Goal: Information Seeking & Learning: Learn about a topic

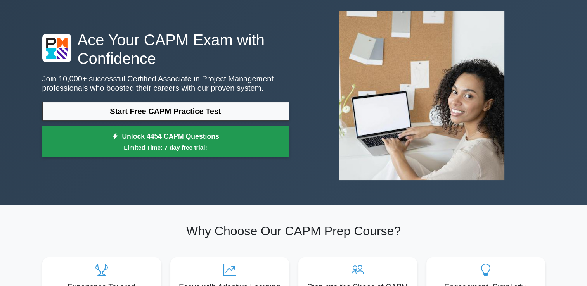
click at [209, 142] on link "Unlock 4454 CAPM Questions Limited Time: 7-day free trial!" at bounding box center [165, 141] width 247 height 31
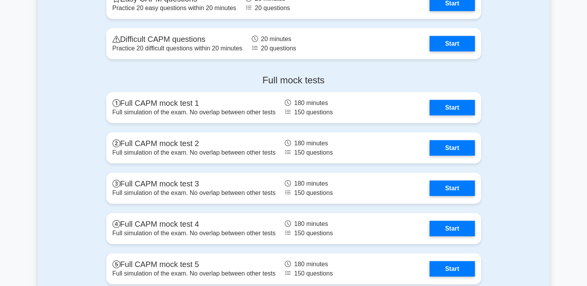
scroll to position [2055, 0]
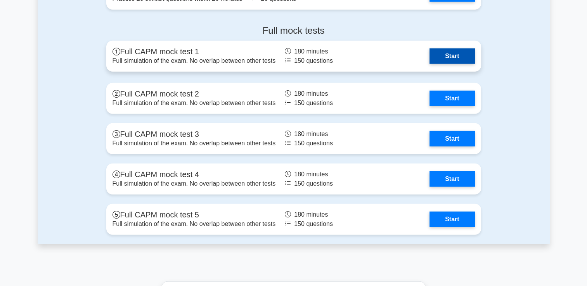
click at [458, 56] on link "Start" at bounding box center [451, 56] width 45 height 16
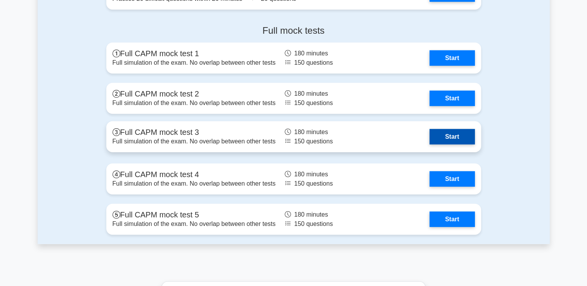
scroll to position [1861, 0]
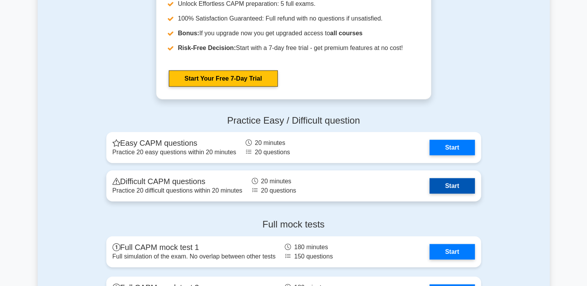
click at [465, 187] on link "Start" at bounding box center [451, 186] width 45 height 16
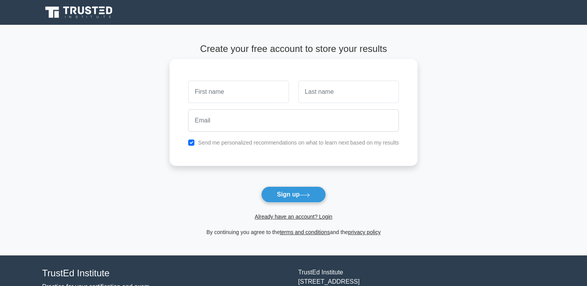
click at [236, 94] on input "text" at bounding box center [238, 92] width 100 height 22
type input "Ibraim"
click at [333, 95] on input "text" at bounding box center [348, 92] width 100 height 22
type input "Dzhaferov"
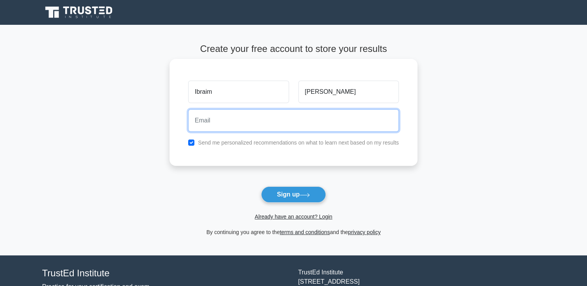
click at [332, 124] on input "email" at bounding box center [293, 120] width 211 height 22
type input "[EMAIL_ADDRESS][DOMAIN_NAME]"
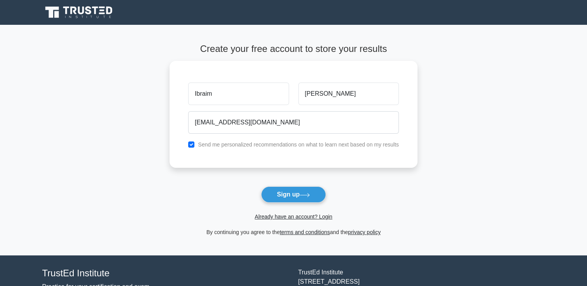
click at [287, 197] on button "Sign up" at bounding box center [293, 194] width 65 height 16
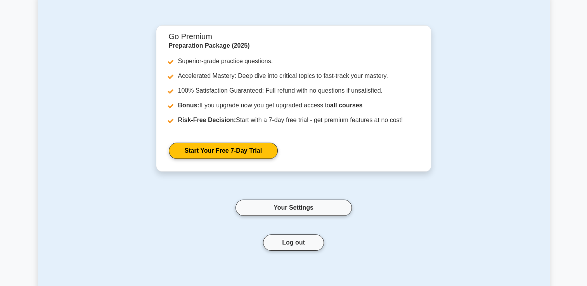
scroll to position [39, 0]
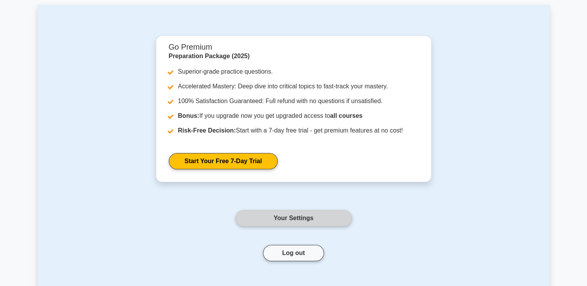
click at [297, 217] on link "Your Settings" at bounding box center [293, 218] width 116 height 16
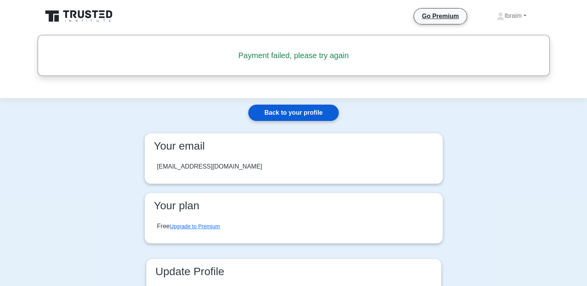
click at [311, 113] on link "Back to your profile" at bounding box center [293, 113] width 90 height 16
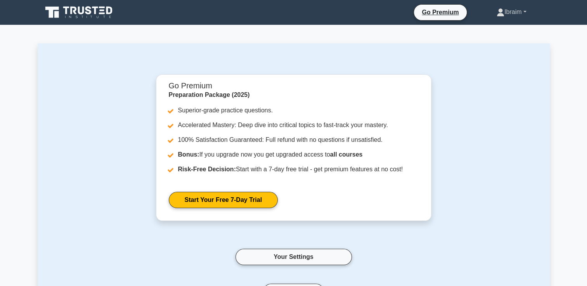
click at [518, 14] on link "Ibraim" at bounding box center [511, 12] width 67 height 16
click at [485, 30] on link "Profile" at bounding box center [508, 30] width 61 height 12
click at [445, 86] on div "Go Premium Preparation Package (2025) Superior-grade practice questions. Accele…" at bounding box center [293, 196] width 465 height 244
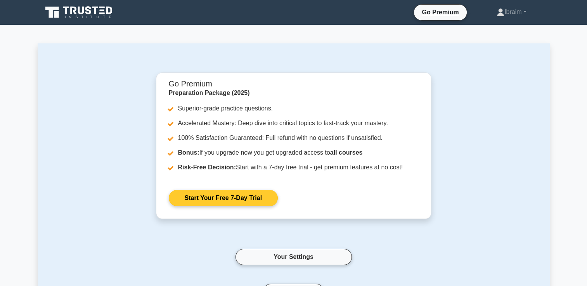
click at [247, 199] on link "Start Your Free 7-Day Trial" at bounding box center [223, 198] width 109 height 16
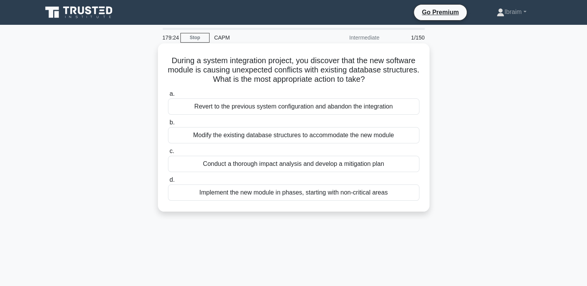
click at [184, 165] on div "Conduct a thorough impact analysis and develop a mitigation plan" at bounding box center [293, 164] width 251 height 16
click at [168, 154] on input "c. Conduct a thorough impact analysis and develop a mitigation plan" at bounding box center [168, 151] width 0 height 5
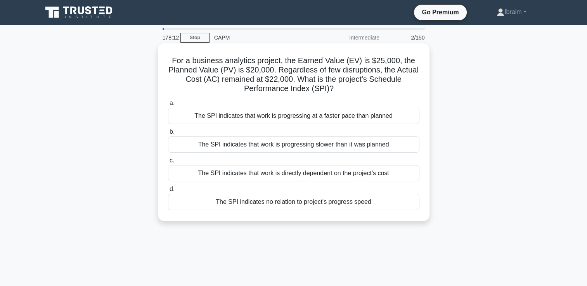
click at [206, 119] on div "The SPI indicates that work is progressing at a faster pace than planned" at bounding box center [293, 116] width 251 height 16
click at [168, 106] on input "a. The SPI indicates that work is progressing at a faster pace than planned" at bounding box center [168, 103] width 0 height 5
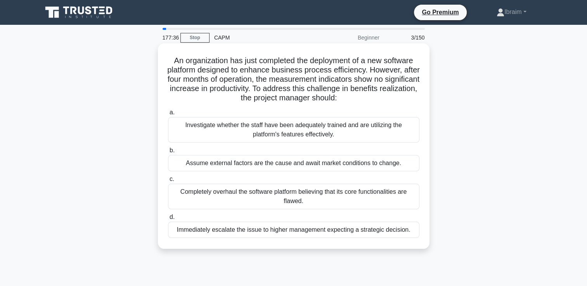
click at [295, 131] on div "Investigate whether the staff have been adequately trained and are utilizing th…" at bounding box center [293, 130] width 251 height 26
click at [168, 115] on input "a. Investigate whether the staff have been adequately trained and are utilizing…" at bounding box center [168, 112] width 0 height 5
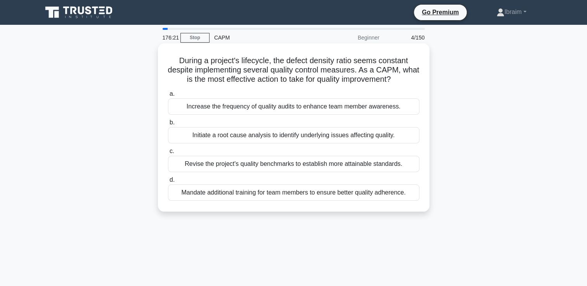
click at [363, 138] on div "Initiate a root cause analysis to identify underlying issues affecting quality." at bounding box center [293, 135] width 251 height 16
click at [168, 125] on input "b. Initiate a root cause analysis to identify underlying issues affecting quali…" at bounding box center [168, 122] width 0 height 5
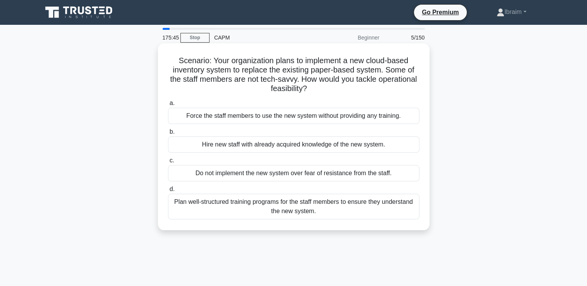
click at [322, 202] on div "Plan well-structured training programs for the staff members to ensure they und…" at bounding box center [293, 207] width 251 height 26
click at [168, 192] on input "d. Plan well-structured training programs for the staff members to ensure they …" at bounding box center [168, 189] width 0 height 5
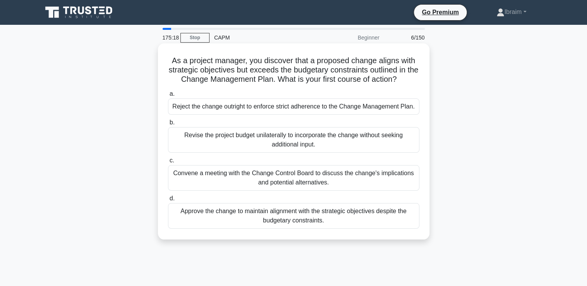
click at [337, 183] on div "Convene a meeting with the Change Control Board to discuss the change's implica…" at bounding box center [293, 178] width 251 height 26
click at [168, 163] on input "c. Convene a meeting with the Change Control Board to discuss the change's impl…" at bounding box center [168, 160] width 0 height 5
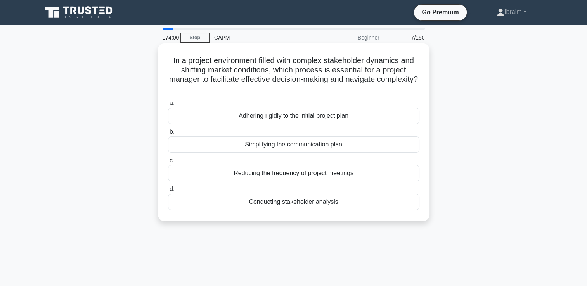
click at [320, 148] on div "Simplifying the communication plan" at bounding box center [293, 144] width 251 height 16
click at [168, 135] on input "b. Simplifying the communication plan" at bounding box center [168, 131] width 0 height 5
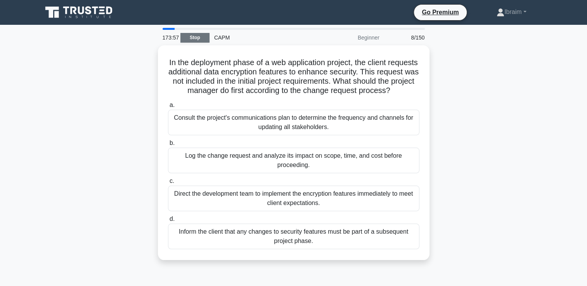
click at [200, 40] on link "Stop" at bounding box center [194, 38] width 29 height 10
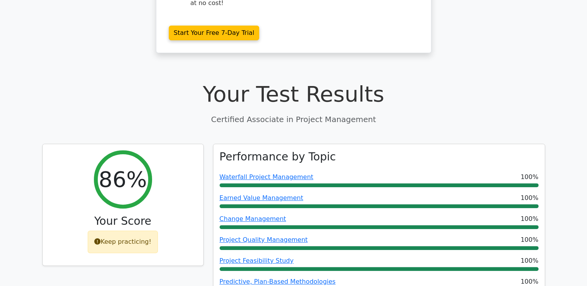
scroll to position [233, 0]
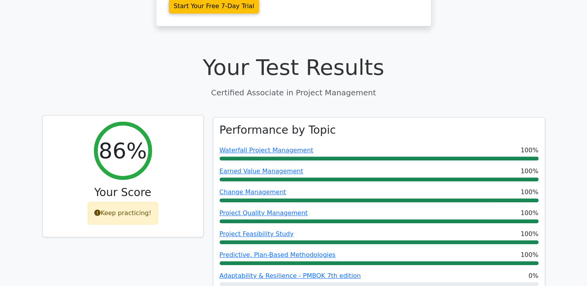
click at [131, 202] on div "Keep practicing!" at bounding box center [123, 213] width 70 height 22
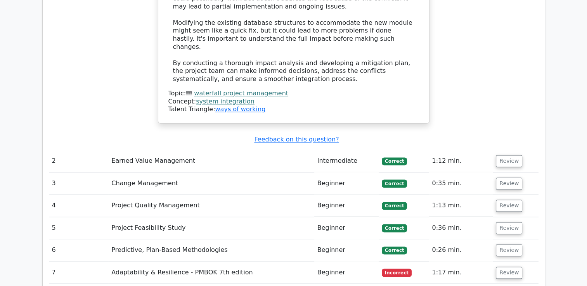
scroll to position [1086, 0]
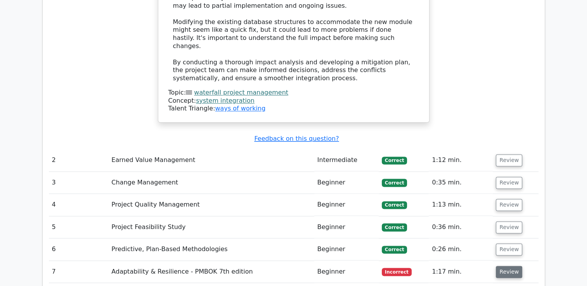
click at [506, 266] on button "Review" at bounding box center [508, 272] width 26 height 12
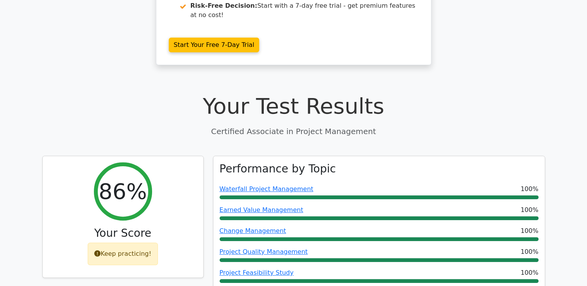
scroll to position [0, 0]
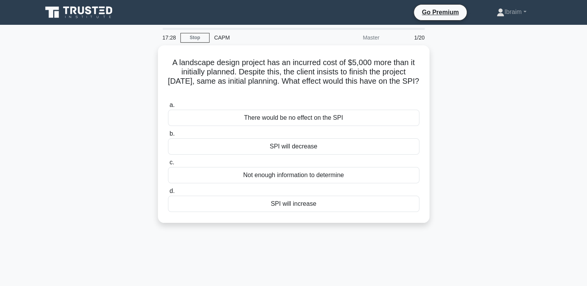
click at [513, 151] on div "A landscape design project has an incurred cost of $5,000 more than it initiall…" at bounding box center [294, 138] width 512 height 187
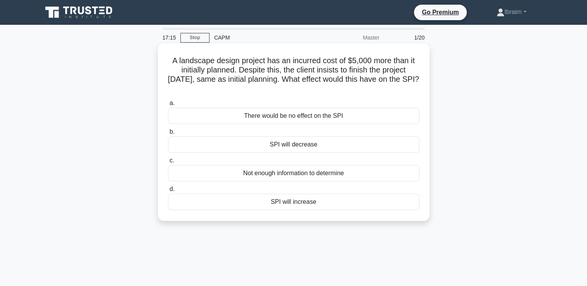
click at [312, 148] on div "SPI will decrease" at bounding box center [293, 144] width 251 height 16
click at [168, 135] on input "b. SPI will decrease" at bounding box center [168, 131] width 0 height 5
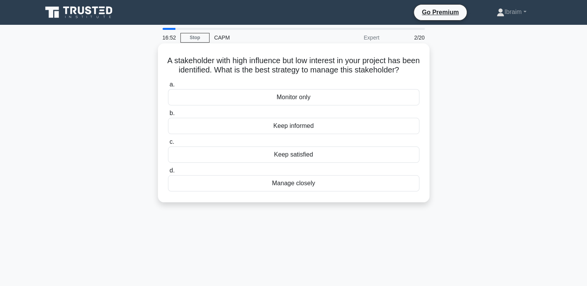
click at [301, 134] on div "Keep informed" at bounding box center [293, 126] width 251 height 16
click at [168, 116] on input "b. Keep informed" at bounding box center [168, 113] width 0 height 5
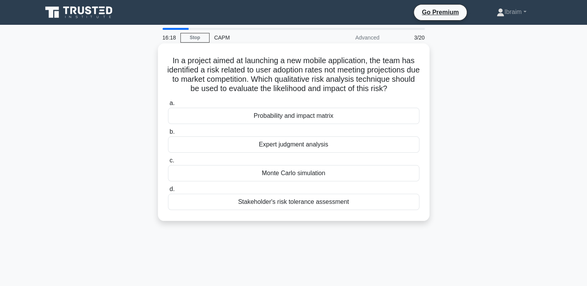
click at [327, 118] on div "Probability and impact matrix" at bounding box center [293, 116] width 251 height 16
click at [168, 106] on input "a. Probability and impact matrix" at bounding box center [168, 103] width 0 height 5
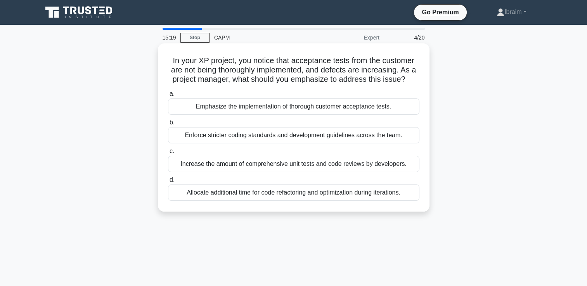
click at [342, 167] on div "Increase the amount of comprehensive unit tests and code reviews by developers." at bounding box center [293, 164] width 251 height 16
click at [168, 154] on input "c. Increase the amount of comprehensive unit tests and code reviews by develope…" at bounding box center [168, 151] width 0 height 5
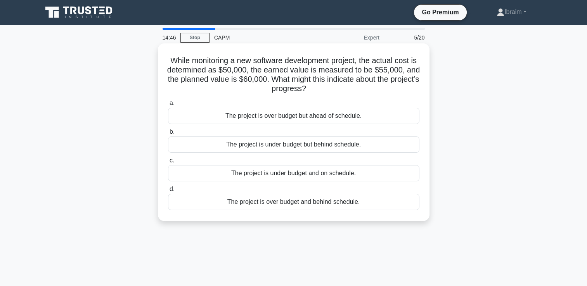
click at [350, 147] on div "The project is under budget but behind schedule." at bounding box center [293, 144] width 251 height 16
click at [168, 135] on input "b. The project is under budget but behind schedule." at bounding box center [168, 131] width 0 height 5
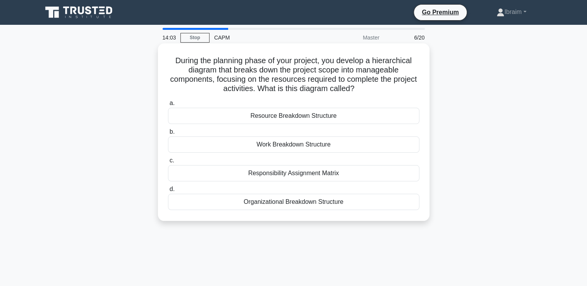
click at [324, 118] on div "Resource Breakdown Structure" at bounding box center [293, 116] width 251 height 16
click at [168, 106] on input "a. Resource Breakdown Structure" at bounding box center [168, 103] width 0 height 5
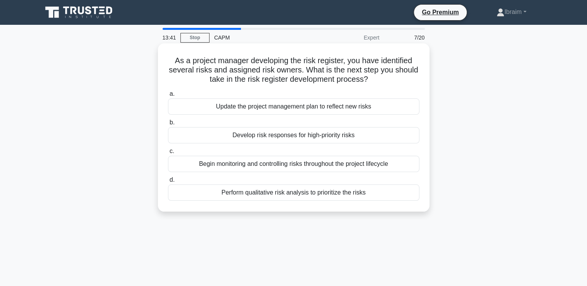
click at [349, 196] on div "Perform qualitative risk analysis to prioritize the risks" at bounding box center [293, 193] width 251 height 16
click at [168, 183] on input "d. Perform qualitative risk analysis to prioritize the risks" at bounding box center [168, 180] width 0 height 5
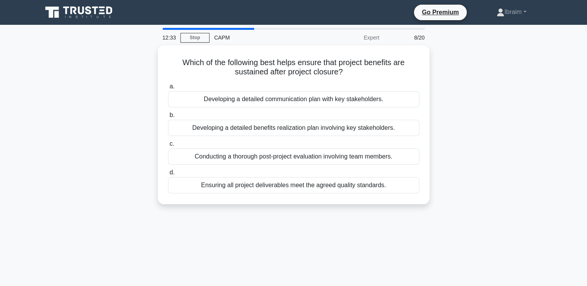
drag, startPoint x: 378, startPoint y: 154, endPoint x: 430, endPoint y: 173, distance: 55.0
click at [430, 173] on div "Which of the following best helps ensure that project benefits are sustained af…" at bounding box center [294, 129] width 512 height 168
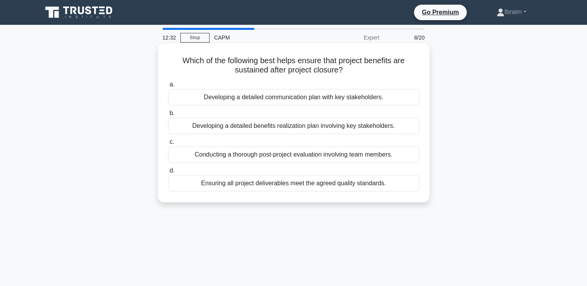
drag, startPoint x: 430, startPoint y: 173, endPoint x: 422, endPoint y: 172, distance: 7.8
click at [422, 172] on div "d. Ensuring all project deliverables meet the agreed quality standards." at bounding box center [293, 179] width 261 height 26
click at [368, 156] on div "Conducting a thorough post-project evaluation involving team members." at bounding box center [293, 155] width 251 height 16
click at [168, 145] on input "c. Conducting a thorough post-project evaluation involving team members." at bounding box center [168, 142] width 0 height 5
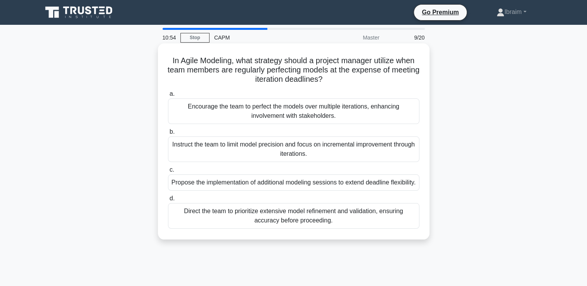
click at [323, 227] on div "Direct the team to prioritize extensive model refinement and validation, ensuri…" at bounding box center [293, 216] width 251 height 26
click at [168, 201] on input "d. Direct the team to prioritize extensive model refinement and validation, ens…" at bounding box center [168, 198] width 0 height 5
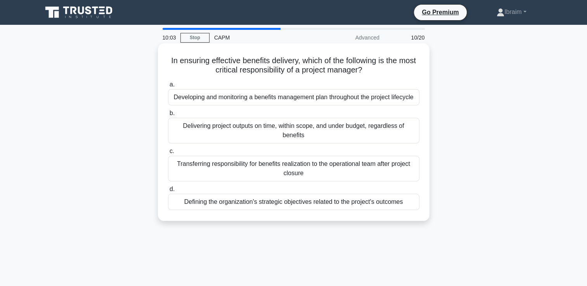
click at [300, 130] on div "Delivering project outputs on time, within scope, and under budget, regardless …" at bounding box center [293, 131] width 251 height 26
click at [168, 116] on input "b. Delivering project outputs on time, within scope, and under budget, regardle…" at bounding box center [168, 113] width 0 height 5
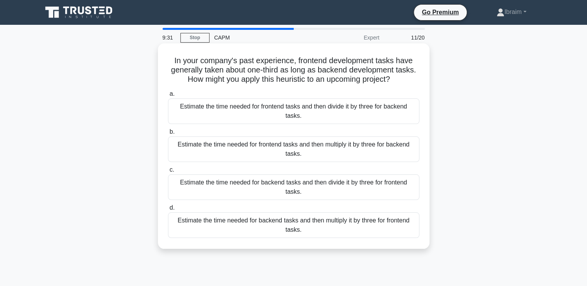
drag, startPoint x: 172, startPoint y: 61, endPoint x: 425, endPoint y: 83, distance: 254.1
click at [425, 83] on div "In your company's past experience, frontend development tasks have generally ta…" at bounding box center [293, 146] width 265 height 199
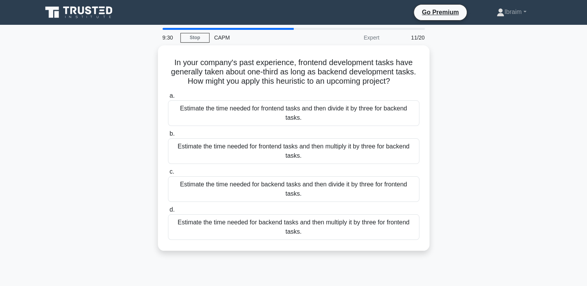
copy h5 "In your company's past experience, frontend development tasks have generally ta…"
click at [498, 131] on div "In your company's past experience, frontend development tasks have generally ta…" at bounding box center [294, 152] width 512 height 215
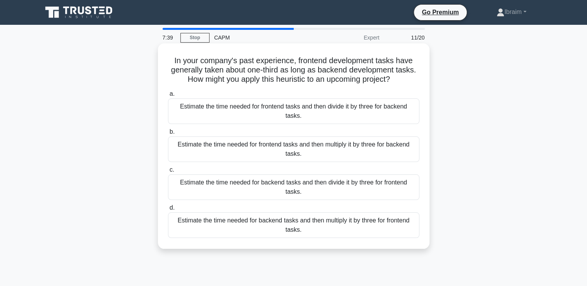
click at [345, 187] on div "Estimate the time needed for backend tasks and then divide it by three for fron…" at bounding box center [293, 187] width 251 height 26
click at [168, 173] on input "c. Estimate the time needed for backend tasks and then divide it by three for f…" at bounding box center [168, 169] width 0 height 5
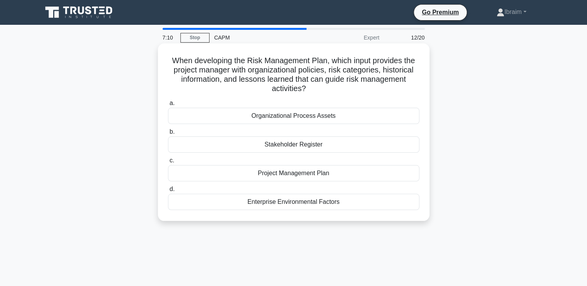
click at [307, 120] on div "Organizational Process Assets" at bounding box center [293, 116] width 251 height 16
click at [168, 106] on input "a. Organizational Process Assets" at bounding box center [168, 103] width 0 height 5
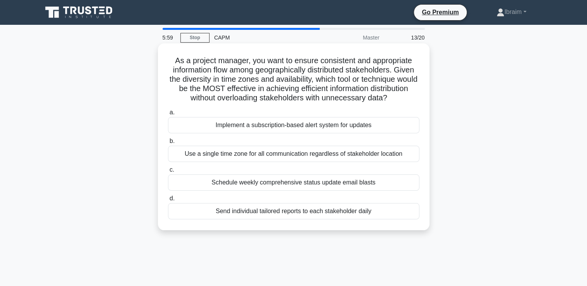
click at [359, 191] on div "Schedule weekly comprehensive status update email blasts" at bounding box center [293, 182] width 251 height 16
click at [168, 173] on input "c. Schedule weekly comprehensive status update email blasts" at bounding box center [168, 169] width 0 height 5
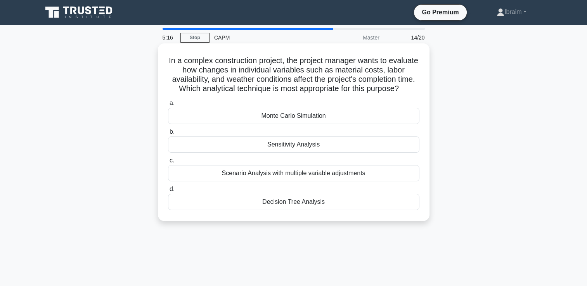
click at [300, 181] on div "Scenario Analysis with multiple variable adjustments" at bounding box center [293, 173] width 251 height 16
click at [168, 163] on input "c. Scenario Analysis with multiple variable adjustments" at bounding box center [168, 160] width 0 height 5
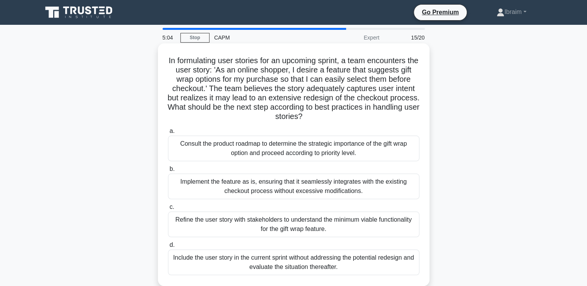
scroll to position [39, 0]
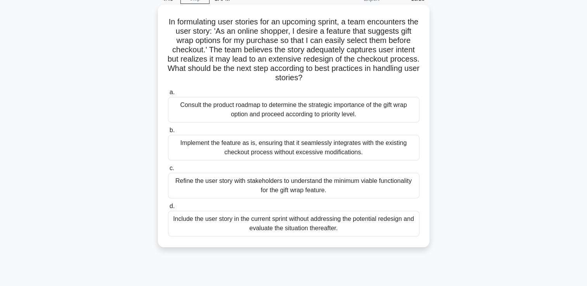
click at [292, 184] on div "Refine the user story with stakeholders to understand the minimum viable functi…" at bounding box center [293, 186] width 251 height 26
click at [168, 171] on input "c. Refine the user story with stakeholders to understand the minimum viable fun…" at bounding box center [168, 168] width 0 height 5
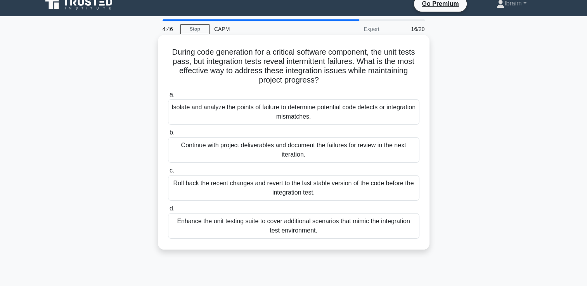
scroll to position [0, 0]
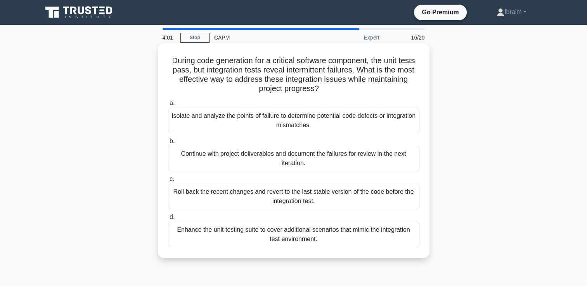
click at [309, 157] on div "Continue with project deliverables and document the failures for review in the …" at bounding box center [293, 159] width 251 height 26
click at [168, 144] on input "b. Continue with project deliverables and document the failures for review in t…" at bounding box center [168, 141] width 0 height 5
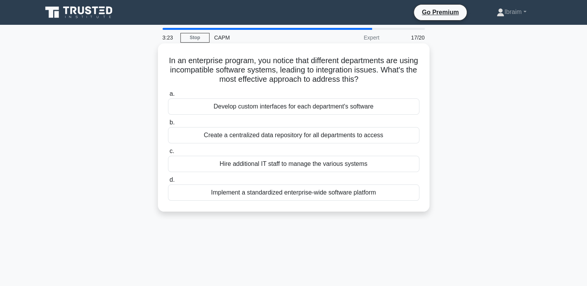
click at [356, 196] on div "Implement a standardized enterprise-wide software platform" at bounding box center [293, 193] width 251 height 16
click at [168, 183] on input "d. Implement a standardized enterprise-wide software platform" at bounding box center [168, 180] width 0 height 5
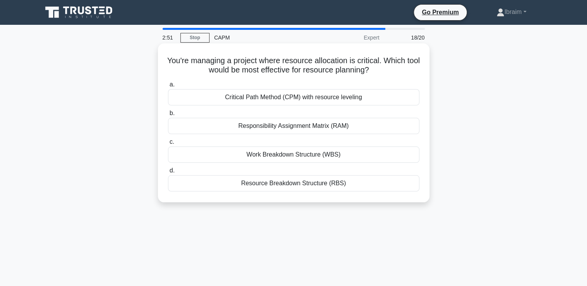
click at [304, 184] on div "Resource Breakdown Structure (RBS)" at bounding box center [293, 183] width 251 height 16
click at [168, 173] on input "d. Resource Breakdown Structure (RBS)" at bounding box center [168, 170] width 0 height 5
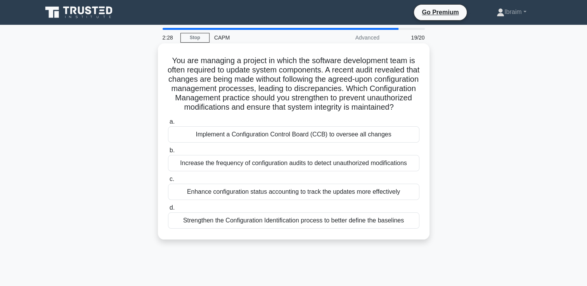
click at [301, 143] on div "Implement a Configuration Control Board (CCB) to oversee all changes" at bounding box center [293, 134] width 251 height 16
click at [168, 124] on input "a. Implement a Configuration Control Board (CCB) to oversee all changes" at bounding box center [168, 121] width 0 height 5
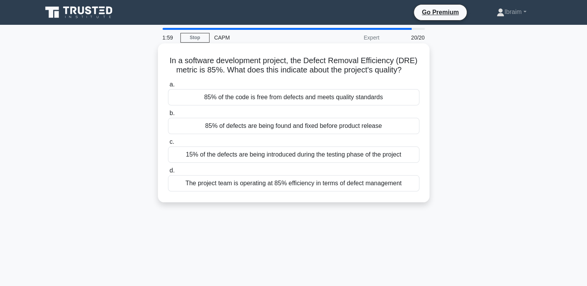
click at [312, 186] on div "The project team is operating at 85% efficiency in terms of defect management" at bounding box center [293, 183] width 251 height 16
click at [168, 173] on input "d. The project team is operating at 85% efficiency in terms of defect management" at bounding box center [168, 170] width 0 height 5
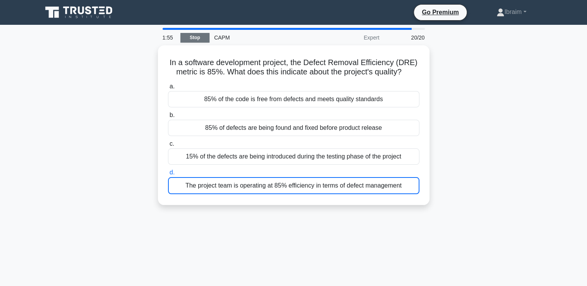
click at [198, 38] on link "Stop" at bounding box center [194, 38] width 29 height 10
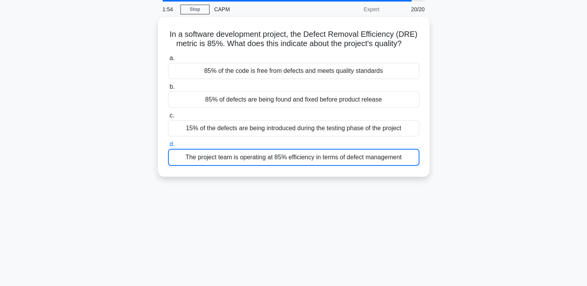
scroll to position [99, 0]
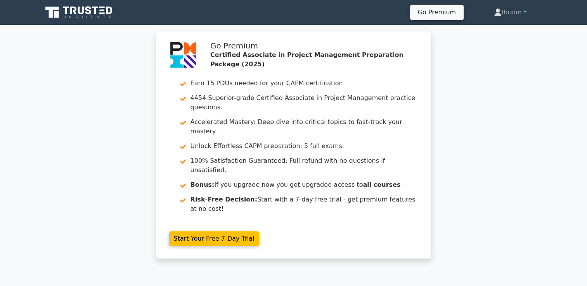
click at [72, 11] on icon at bounding box center [79, 12] width 74 height 15
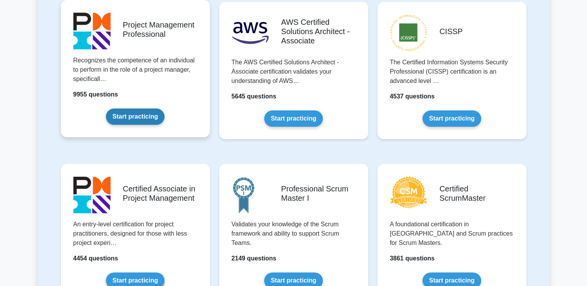
scroll to position [194, 0]
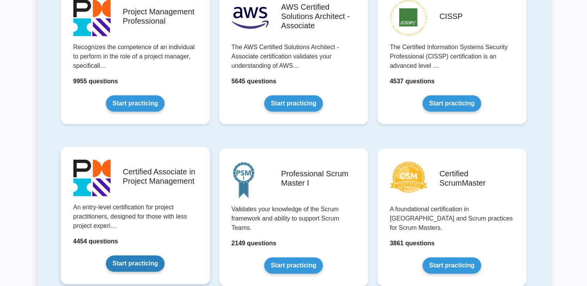
click at [136, 266] on link "Start practicing" at bounding box center [135, 264] width 59 height 16
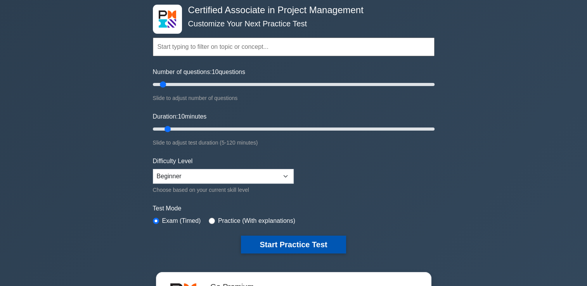
scroll to position [78, 0]
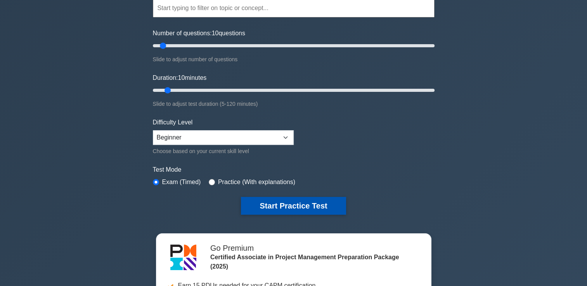
click at [304, 205] on button "Start Practice Test" at bounding box center [293, 206] width 105 height 18
click at [302, 202] on button "Start Practice Test" at bounding box center [293, 206] width 105 height 18
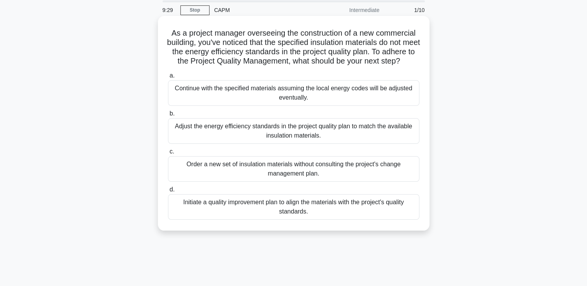
scroll to position [39, 0]
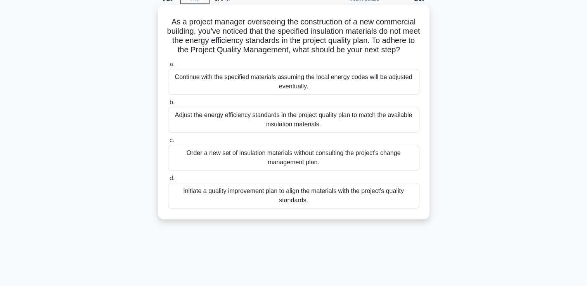
click at [287, 203] on div "Initiate a quality improvement plan to align the materials with the project's q…" at bounding box center [293, 196] width 251 height 26
click at [168, 181] on input "d. Initiate a quality improvement plan to align the materials with the project'…" at bounding box center [168, 178] width 0 height 5
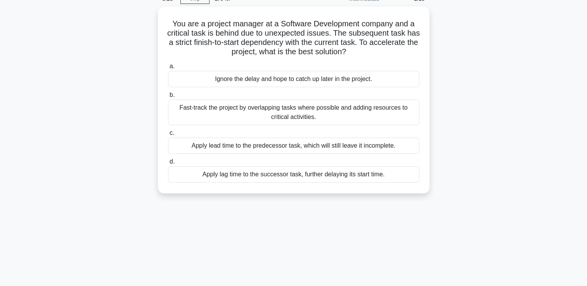
scroll to position [0, 0]
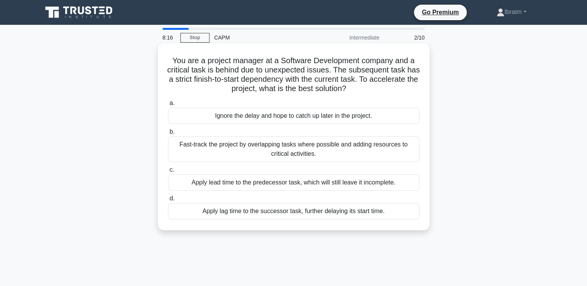
click at [354, 147] on div "Fast-track the project by overlapping tasks where possible and adding resources…" at bounding box center [293, 149] width 251 height 26
click at [168, 135] on input "b. Fast-track the project by overlapping tasks where possible and adding resour…" at bounding box center [168, 131] width 0 height 5
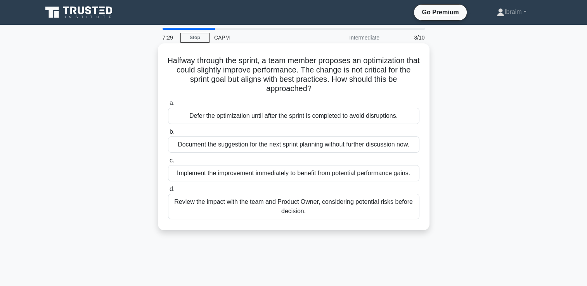
click at [354, 207] on div "Review the impact with the team and Product Owner, considering potential risks …" at bounding box center [293, 207] width 251 height 26
click at [168, 192] on input "d. Review the impact with the team and Product Owner, considering potential ris…" at bounding box center [168, 189] width 0 height 5
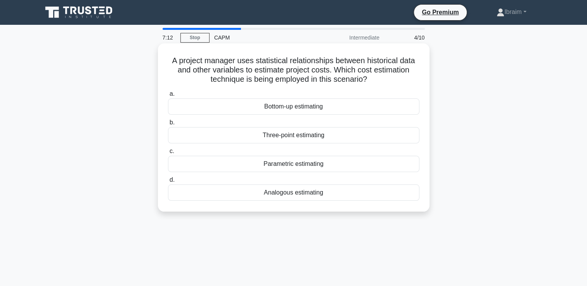
click at [311, 193] on div "Analogous estimating" at bounding box center [293, 193] width 251 height 16
click at [168, 183] on input "d. Analogous estimating" at bounding box center [168, 180] width 0 height 5
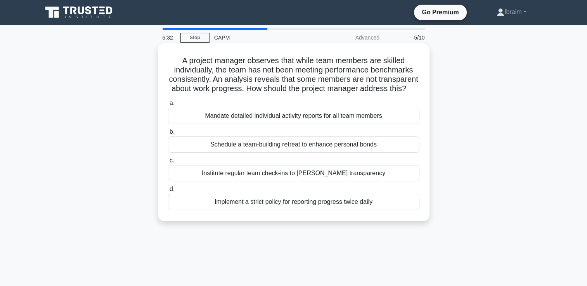
click at [364, 153] on div "Schedule a team-building retreat to enhance personal bonds" at bounding box center [293, 144] width 251 height 16
click at [168, 135] on input "b. Schedule a team-building retreat to enhance personal bonds" at bounding box center [168, 131] width 0 height 5
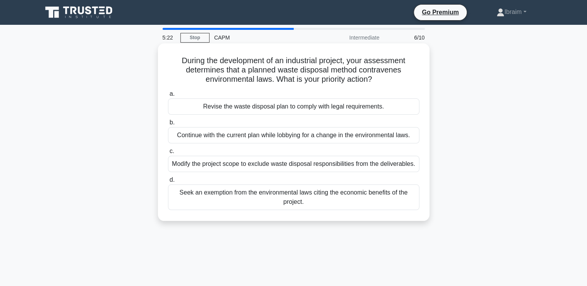
click at [285, 108] on div "Revise the waste disposal plan to comply with legal requirements." at bounding box center [293, 106] width 251 height 16
click at [168, 97] on input "a. Revise the waste disposal plan to comply with legal requirements." at bounding box center [168, 94] width 0 height 5
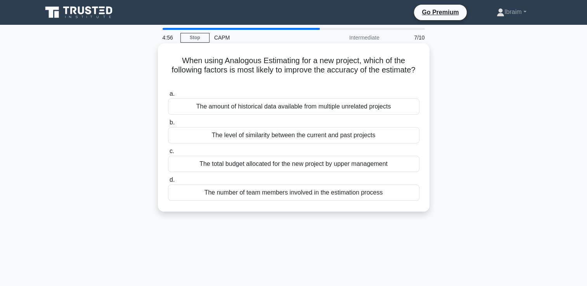
click at [358, 136] on div "The level of similarity between the current and past projects" at bounding box center [293, 135] width 251 height 16
click at [168, 125] on input "b. The level of similarity between the current and past projects" at bounding box center [168, 122] width 0 height 5
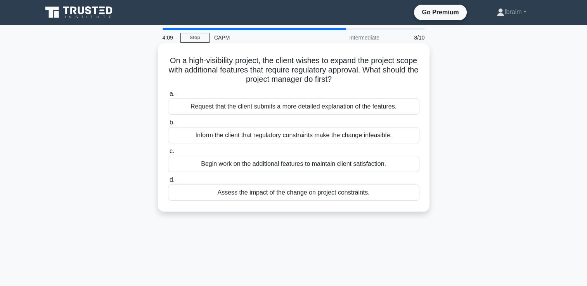
click at [335, 193] on div "Assess the impact of the change on project constraints." at bounding box center [293, 193] width 251 height 16
click at [168, 183] on input "d. Assess the impact of the change on project constraints." at bounding box center [168, 180] width 0 height 5
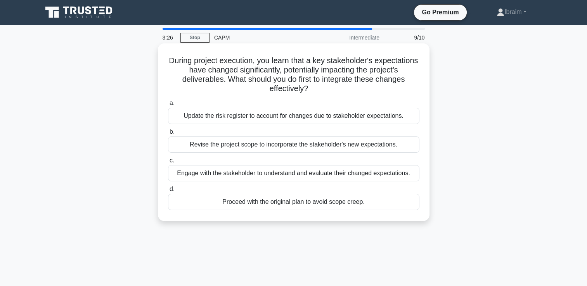
click at [385, 174] on div "Engage with the stakeholder to understand and evaluate their changed expectatio…" at bounding box center [293, 173] width 251 height 16
click at [168, 163] on input "c. Engage with the stakeholder to understand and evaluate their changed expecta…" at bounding box center [168, 160] width 0 height 5
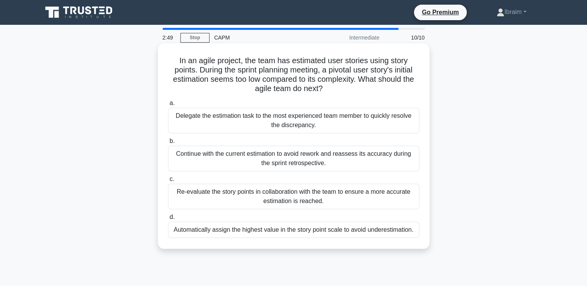
click at [354, 197] on div "Re-evaluate the story points in collaboration with the team to ensure a more ac…" at bounding box center [293, 197] width 251 height 26
click at [168, 182] on input "c. Re-evaluate the story points in collaboration with the team to ensure a more…" at bounding box center [168, 179] width 0 height 5
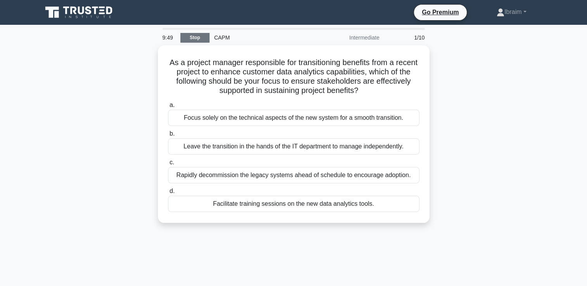
click at [195, 38] on link "Stop" at bounding box center [194, 38] width 29 height 10
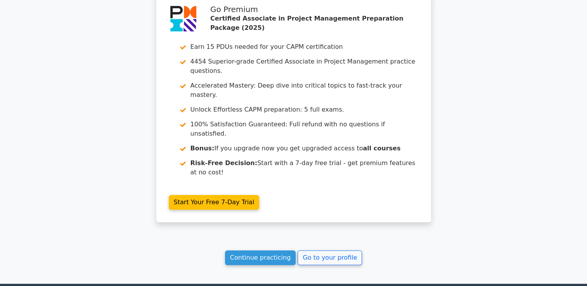
scroll to position [695, 0]
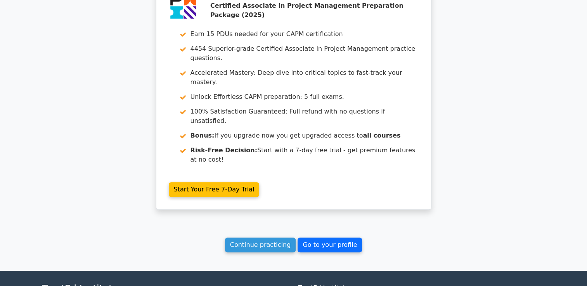
click at [312, 238] on link "Go to your profile" at bounding box center [329, 245] width 64 height 15
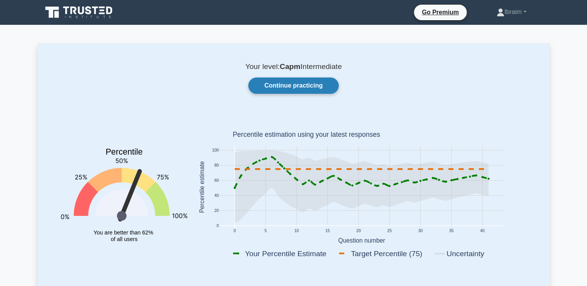
click at [305, 86] on link "Continue practicing" at bounding box center [293, 86] width 90 height 16
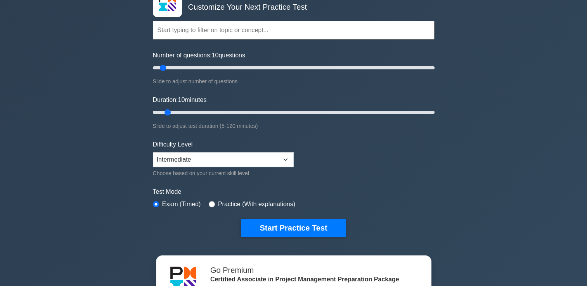
scroll to position [116, 0]
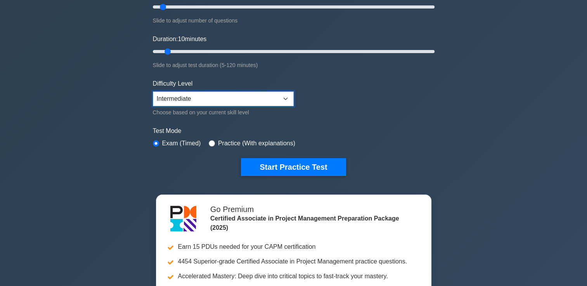
click at [289, 98] on select "Beginner Intermediate Expert" at bounding box center [223, 99] width 141 height 15
click at [153, 92] on select "Beginner Intermediate Expert" at bounding box center [223, 99] width 141 height 15
click at [287, 95] on select "Beginner Intermediate Expert" at bounding box center [223, 99] width 141 height 15
select select "intermediate"
click at [153, 92] on select "Beginner Intermediate Expert" at bounding box center [223, 99] width 141 height 15
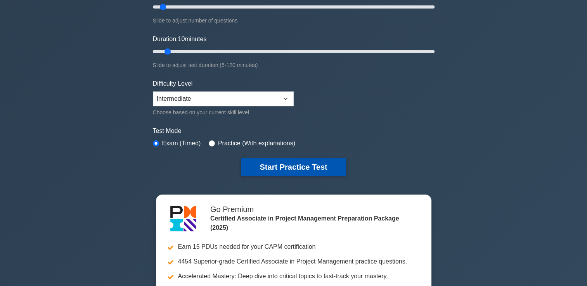
click at [274, 165] on button "Start Practice Test" at bounding box center [293, 167] width 105 height 18
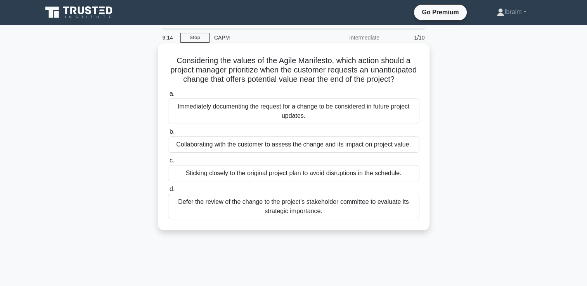
click at [245, 153] on div "Collaborating with the customer to assess the change and its impact on project …" at bounding box center [293, 144] width 251 height 16
click at [168, 135] on input "b. Collaborating with the customer to assess the change and its impact on proje…" at bounding box center [168, 131] width 0 height 5
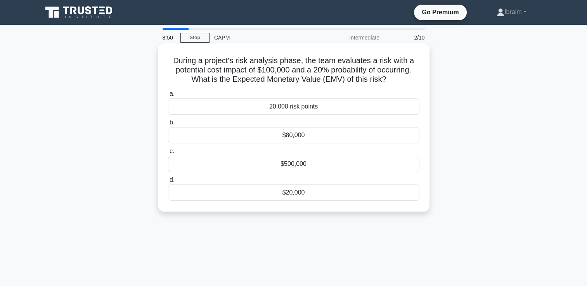
click at [296, 192] on div "$20,000" at bounding box center [293, 193] width 251 height 16
click at [168, 183] on input "d. $20,000" at bounding box center [168, 180] width 0 height 5
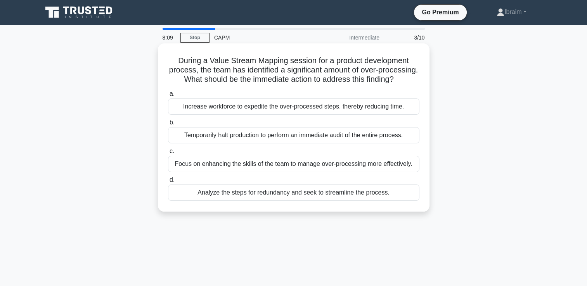
click at [341, 201] on div "Analyze the steps for redundancy and seek to streamline the process." at bounding box center [293, 193] width 251 height 16
click at [168, 183] on input "d. Analyze the steps for redundancy and seek to streamline the process." at bounding box center [168, 180] width 0 height 5
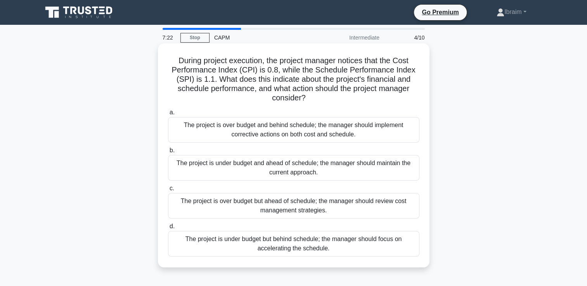
click at [287, 168] on div "The project is under budget and ahead of schedule; the manager should maintain …" at bounding box center [293, 168] width 251 height 26
click at [168, 153] on input "b. The project is under budget and ahead of schedule; the manager should mainta…" at bounding box center [168, 150] width 0 height 5
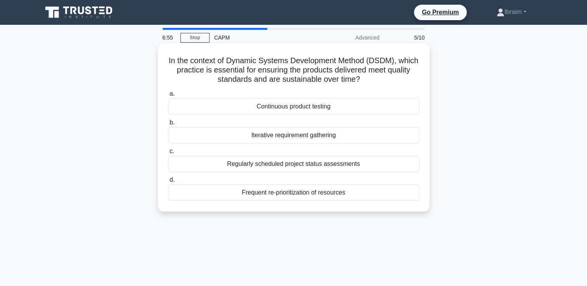
click at [325, 109] on div "Continuous product testing" at bounding box center [293, 106] width 251 height 16
click at [168, 97] on input "a. Continuous product testing" at bounding box center [168, 94] width 0 height 5
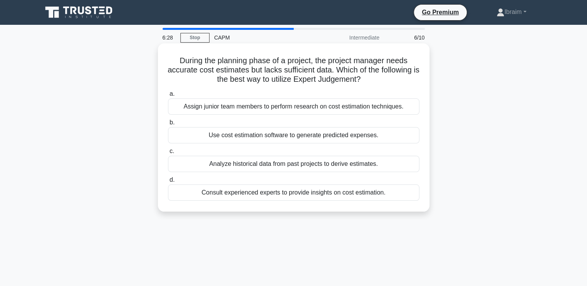
click at [348, 194] on div "Consult experienced experts to provide insights on cost estimation." at bounding box center [293, 193] width 251 height 16
click at [168, 183] on input "d. Consult experienced experts to provide insights on cost estimation." at bounding box center [168, 180] width 0 height 5
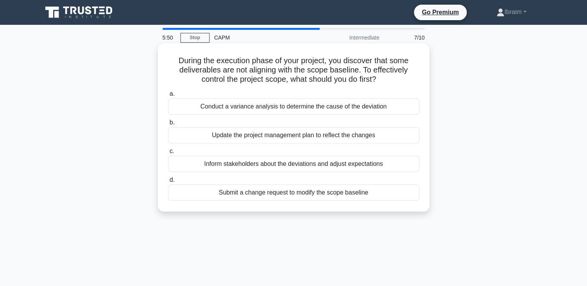
click at [351, 109] on div "Conduct a variance analysis to determine the cause of the deviation" at bounding box center [293, 106] width 251 height 16
click at [168, 97] on input "a. Conduct a variance analysis to determine the cause of the deviation" at bounding box center [168, 94] width 0 height 5
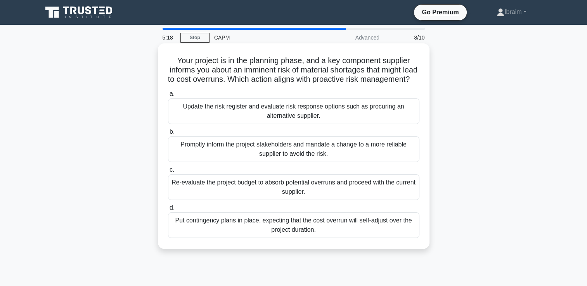
click at [319, 123] on div "Update the risk register and evaluate risk response options such as procuring a…" at bounding box center [293, 111] width 251 height 26
click at [168, 97] on input "a. Update the risk register and evaluate risk response options such as procurin…" at bounding box center [168, 94] width 0 height 5
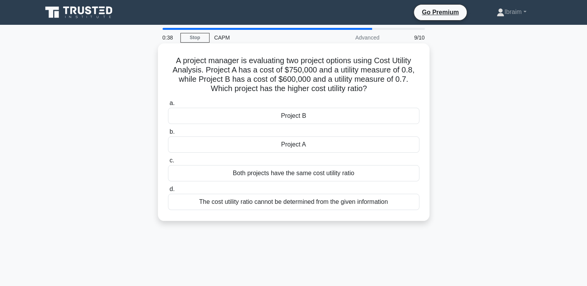
click at [307, 119] on div "Project B" at bounding box center [293, 116] width 251 height 16
click at [168, 106] on input "a. Project B" at bounding box center [168, 103] width 0 height 5
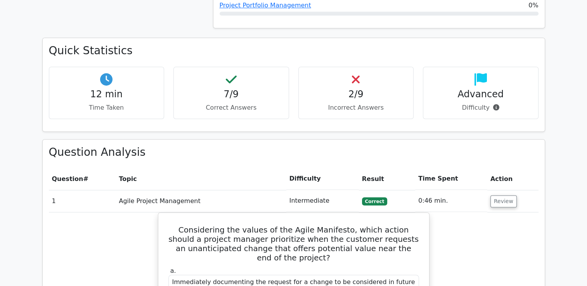
scroll to position [504, 0]
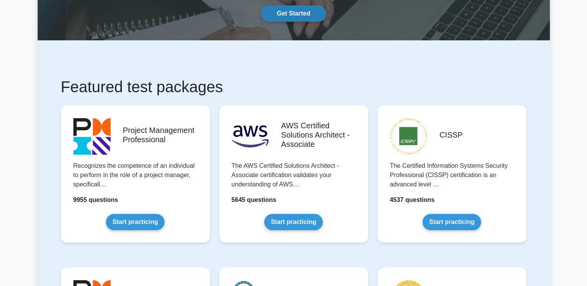
scroll to position [116, 0]
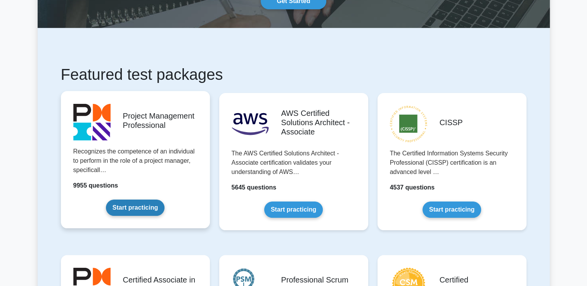
click at [155, 209] on link "Start practicing" at bounding box center [135, 208] width 59 height 16
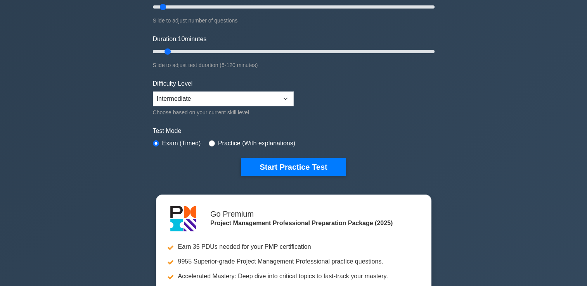
scroll to position [39, 0]
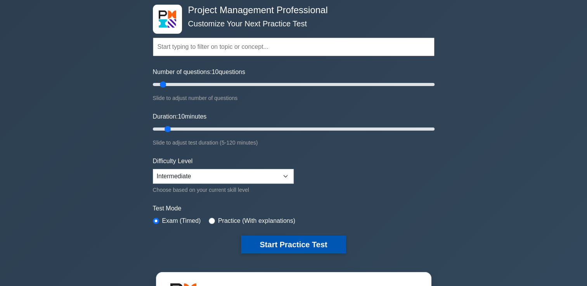
click at [300, 246] on button "Start Practice Test" at bounding box center [293, 245] width 105 height 18
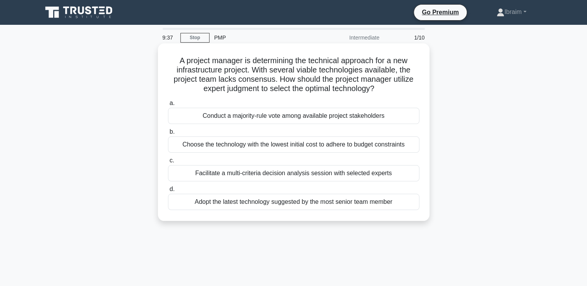
drag, startPoint x: 177, startPoint y: 59, endPoint x: 425, endPoint y: 86, distance: 250.0
click at [425, 86] on div "A project manager is determining the technical approach for a new infrastructur…" at bounding box center [293, 132] width 265 height 171
copy h5 "A project manager is determining the technical approach for a new infrastructur…"
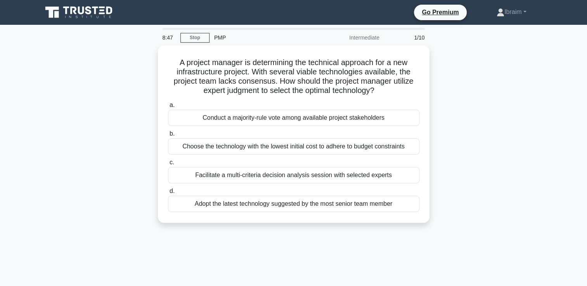
click at [477, 183] on div "A project manager is determining the technical approach for a new infrastructur…" at bounding box center [294, 138] width 512 height 187
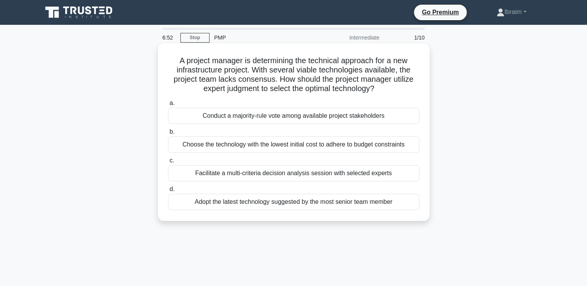
click at [376, 177] on div "Facilitate a multi-criteria decision analysis session with selected experts" at bounding box center [293, 173] width 251 height 16
click at [168, 163] on input "c. Facilitate a multi-criteria decision analysis session with selected experts" at bounding box center [168, 160] width 0 height 5
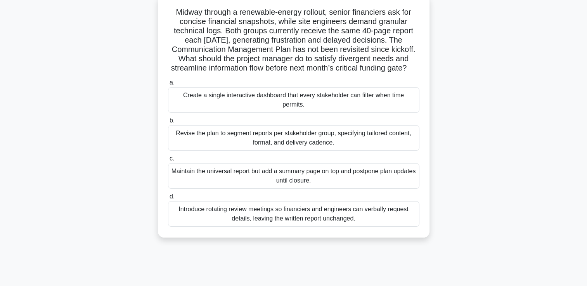
scroll to position [39, 0]
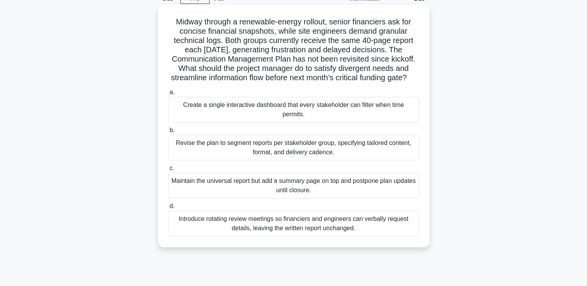
click at [376, 155] on div "Revise the plan to segment reports per stakeholder group, specifying tailored c…" at bounding box center [293, 148] width 251 height 26
click at [168, 133] on input "b. Revise the plan to segment reports per stakeholder group, specifying tailore…" at bounding box center [168, 130] width 0 height 5
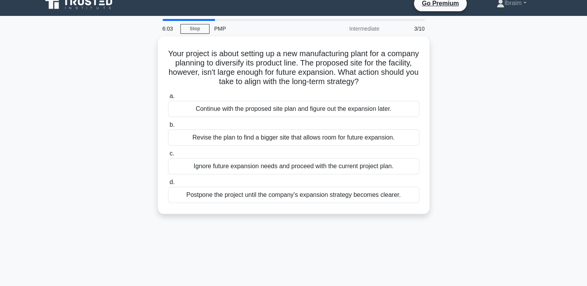
scroll to position [0, 0]
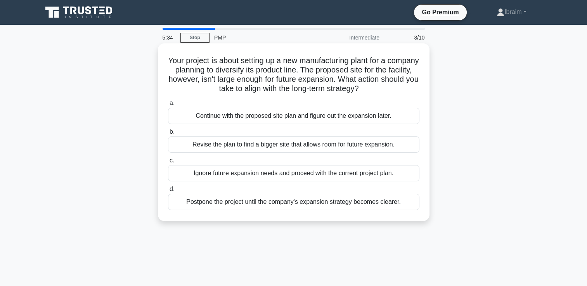
click at [378, 147] on div "Revise the plan to find a bigger site that allows room for future expansion." at bounding box center [293, 144] width 251 height 16
click at [168, 135] on input "b. Revise the plan to find a bigger site that allows room for future expansion." at bounding box center [168, 131] width 0 height 5
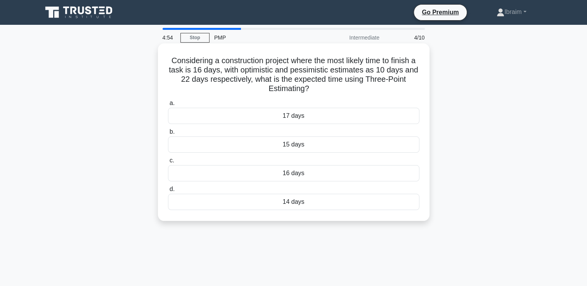
click at [319, 175] on div "16 days" at bounding box center [293, 173] width 251 height 16
click at [168, 163] on input "c. 16 days" at bounding box center [168, 160] width 0 height 5
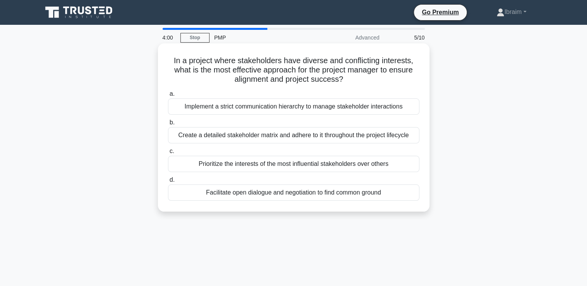
click at [331, 193] on div "Facilitate open dialogue and negotiation to find common ground" at bounding box center [293, 193] width 251 height 16
click at [168, 183] on input "d. Facilitate open dialogue and negotiation to find common ground" at bounding box center [168, 180] width 0 height 5
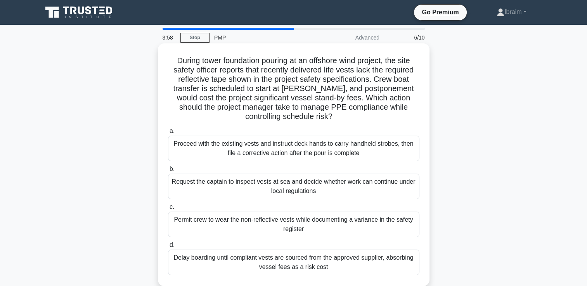
scroll to position [39, 0]
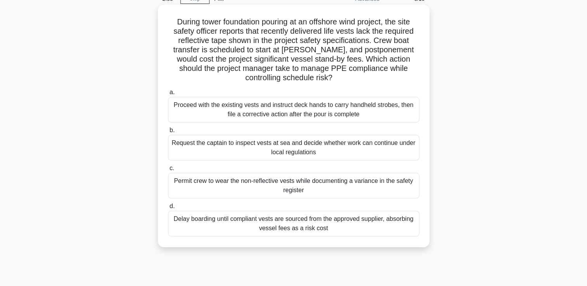
click at [299, 223] on div "Delay boarding until compliant vests are sourced from the approved supplier, ab…" at bounding box center [293, 224] width 251 height 26
click at [168, 209] on input "[PERSON_NAME] boarding until compliant vests are sourced from the approved supp…" at bounding box center [168, 206] width 0 height 5
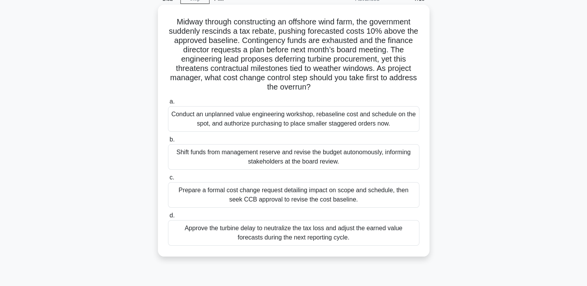
click at [334, 196] on div "Prepare a formal cost change request detailing impact on scope and schedule, th…" at bounding box center [293, 195] width 251 height 26
click at [168, 180] on input "c. Prepare a formal cost change request detailing impact on scope and schedule,…" at bounding box center [168, 177] width 0 height 5
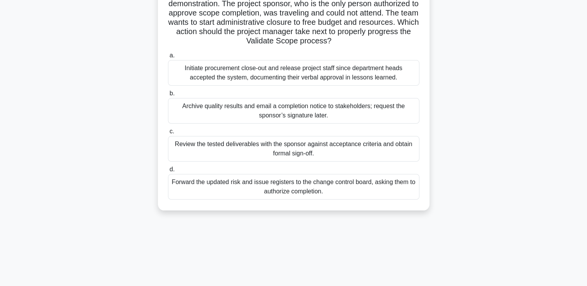
scroll to position [78, 0]
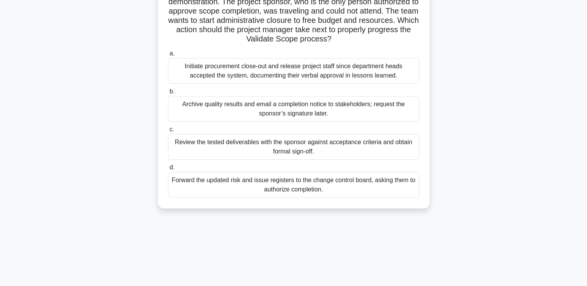
click at [357, 141] on div "Review the tested deliverables with the sponsor against acceptance criteria and…" at bounding box center [293, 147] width 251 height 26
click at [168, 132] on input "c. Review the tested deliverables with the sponsor against acceptance criteria …" at bounding box center [168, 129] width 0 height 5
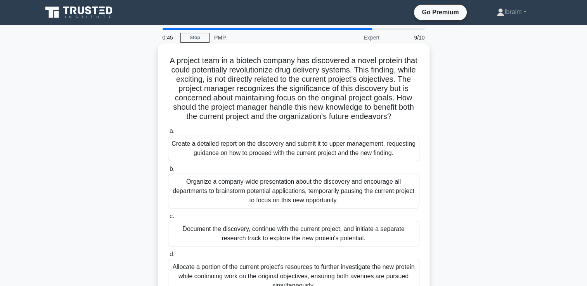
scroll to position [39, 0]
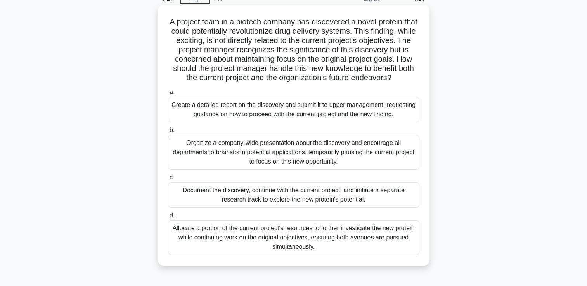
drag, startPoint x: 350, startPoint y: 196, endPoint x: 354, endPoint y: 212, distance: 16.3
click at [354, 212] on div "a. Create a detailed report on the discovery and submit it to upper management,…" at bounding box center [293, 171] width 261 height 171
drag, startPoint x: 354, startPoint y: 212, endPoint x: 388, endPoint y: 204, distance: 34.7
click at [388, 204] on div "Document the discovery, continue with the current project, and initiate a separ…" at bounding box center [293, 195] width 251 height 26
click at [168, 180] on input "c. Document the discovery, continue with the current project, and initiate a se…" at bounding box center [168, 177] width 0 height 5
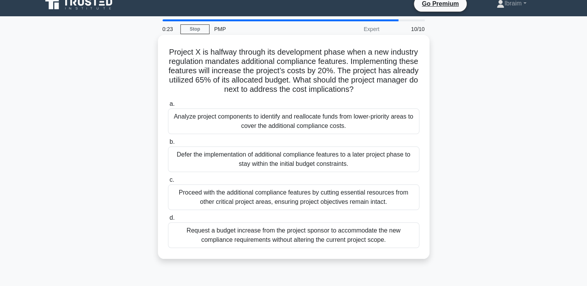
scroll to position [0, 0]
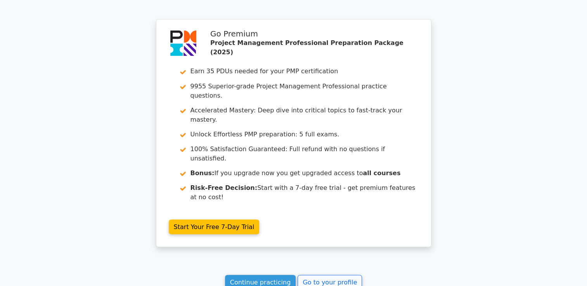
scroll to position [1386, 0]
click at [284, 275] on link "Continue practicing" at bounding box center [260, 282] width 71 height 15
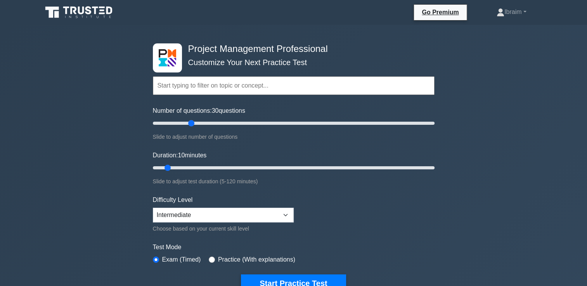
drag, startPoint x: 161, startPoint y: 122, endPoint x: 192, endPoint y: 130, distance: 32.9
type input "30"
click at [192, 128] on input "Number of questions: 30 questions" at bounding box center [293, 123] width 281 height 9
drag, startPoint x: 165, startPoint y: 168, endPoint x: 210, endPoint y: 168, distance: 45.4
type input "30"
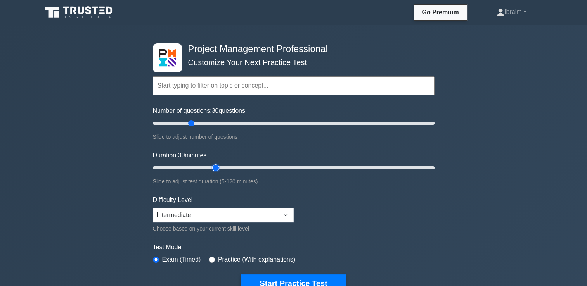
click at [210, 168] on input "Duration: 30 minutes" at bounding box center [293, 167] width 281 height 9
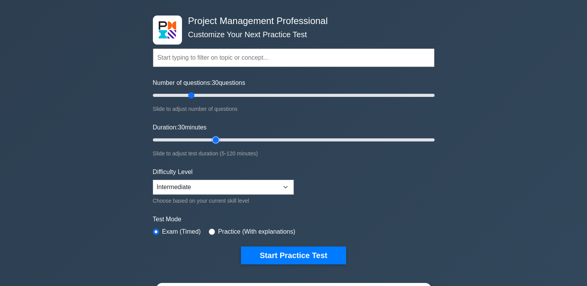
scroll to position [39, 0]
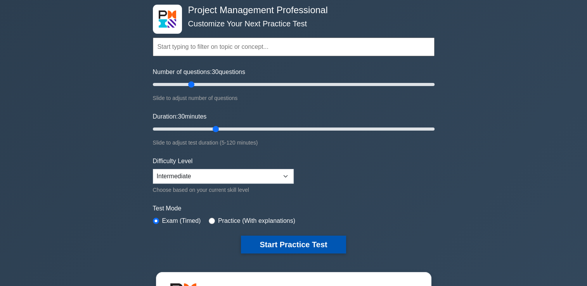
click at [321, 242] on button "Start Practice Test" at bounding box center [293, 245] width 105 height 18
